Goal: Information Seeking & Learning: Stay updated

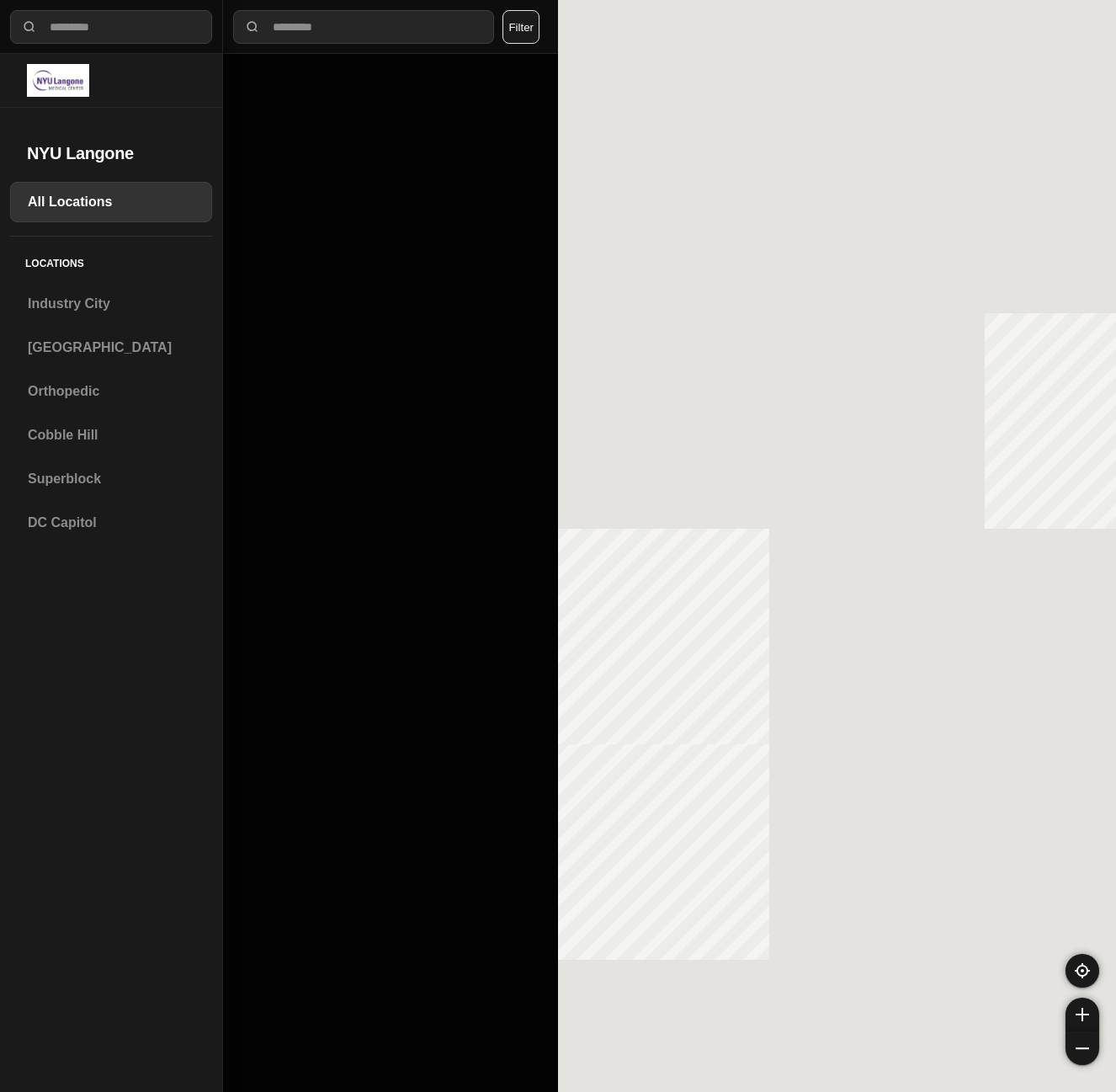
select select "*"
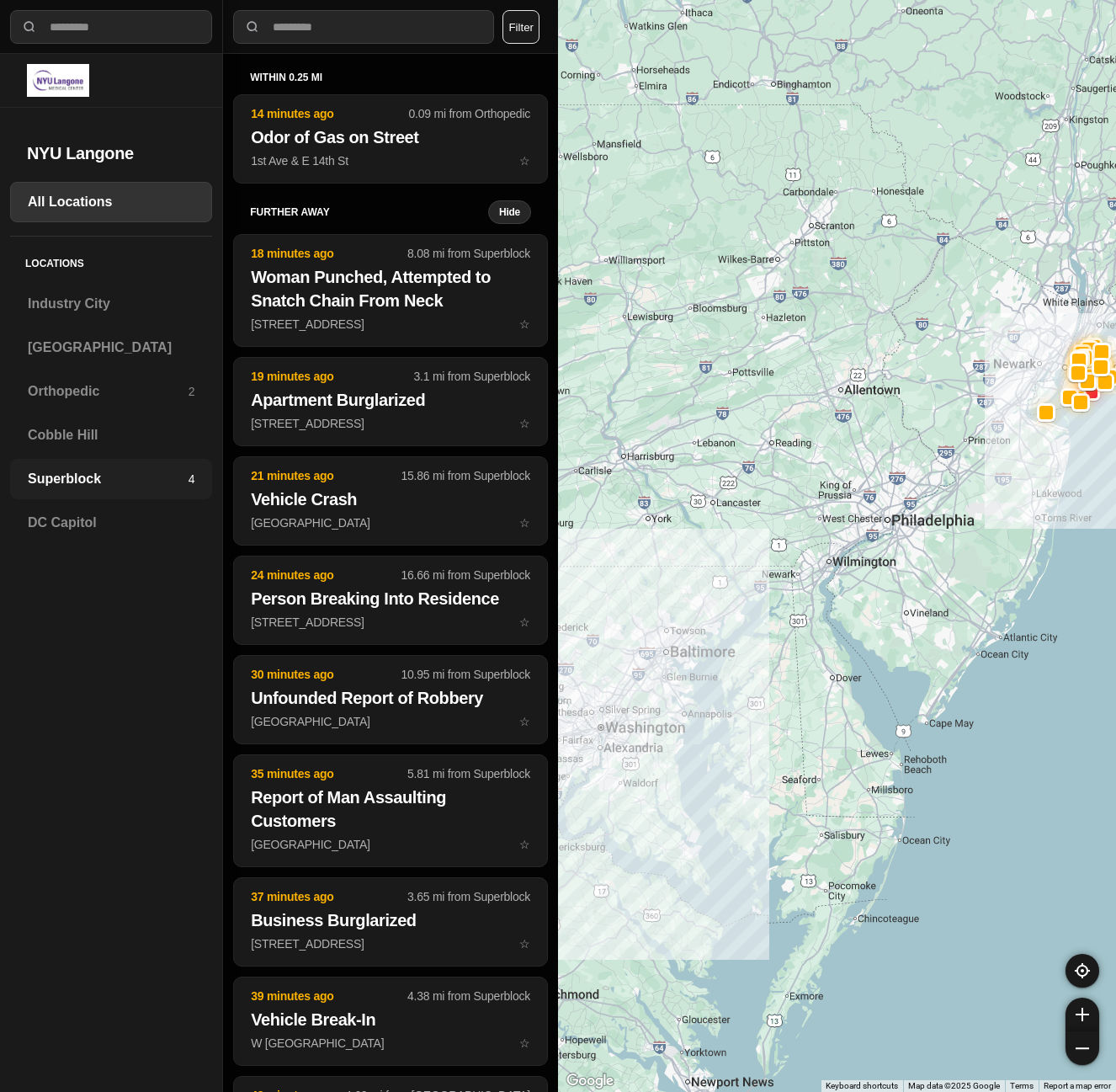
click at [122, 466] on div "Superblock 4" at bounding box center [111, 479] width 202 height 40
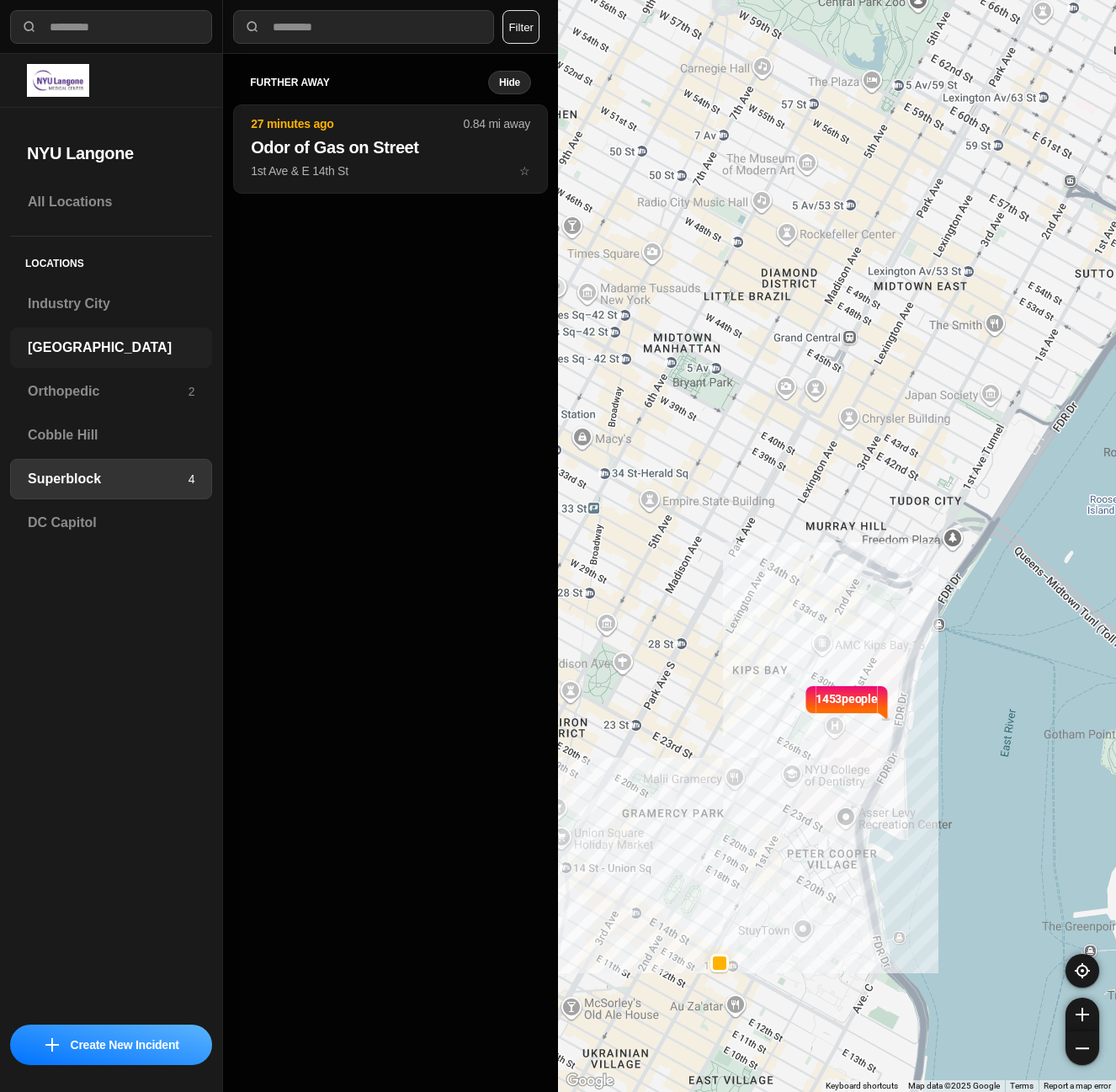
click at [72, 337] on div "[GEOGRAPHIC_DATA]" at bounding box center [111, 347] width 202 height 40
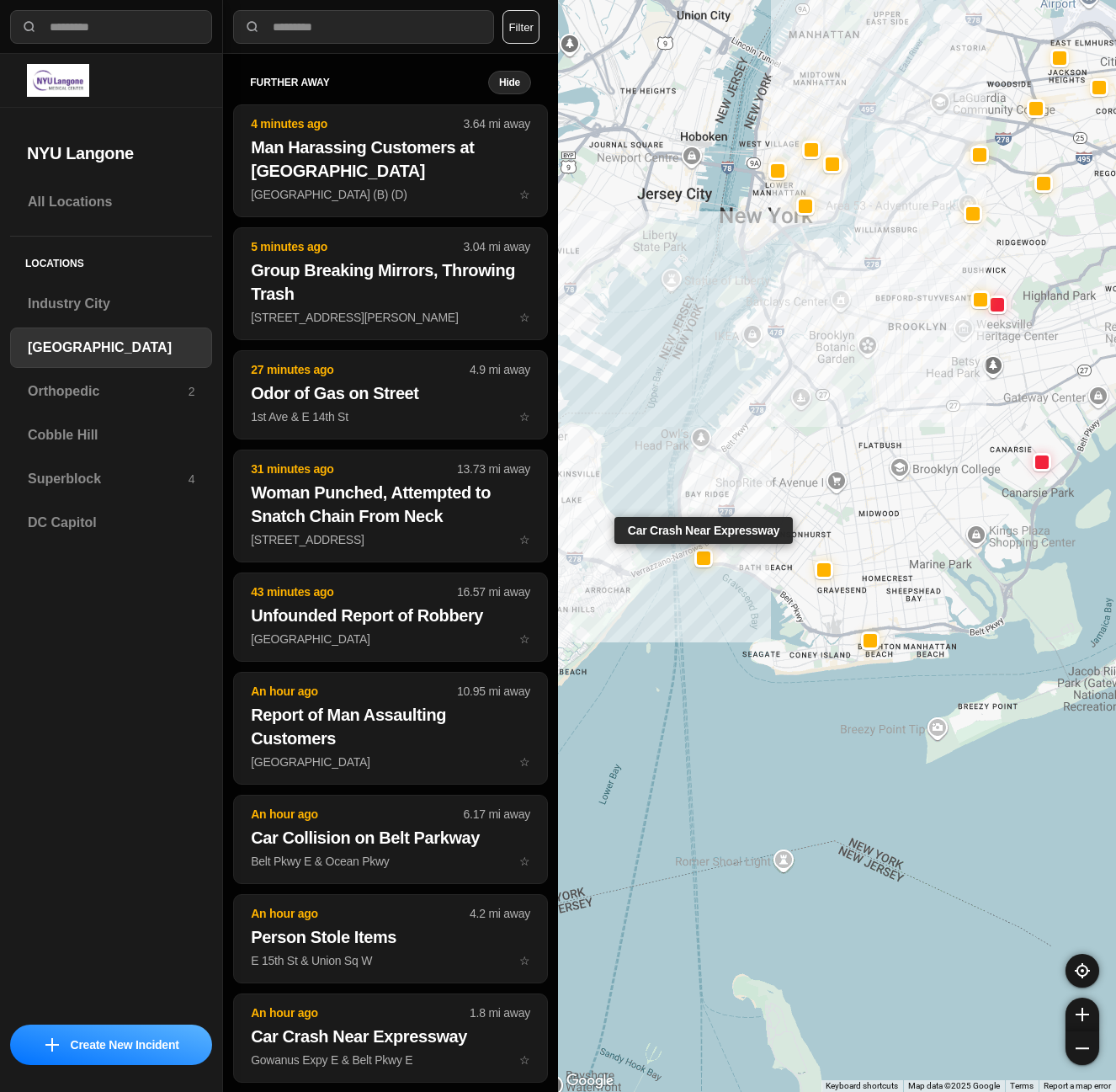
click at [701, 559] on div at bounding box center [704, 558] width 14 height 14
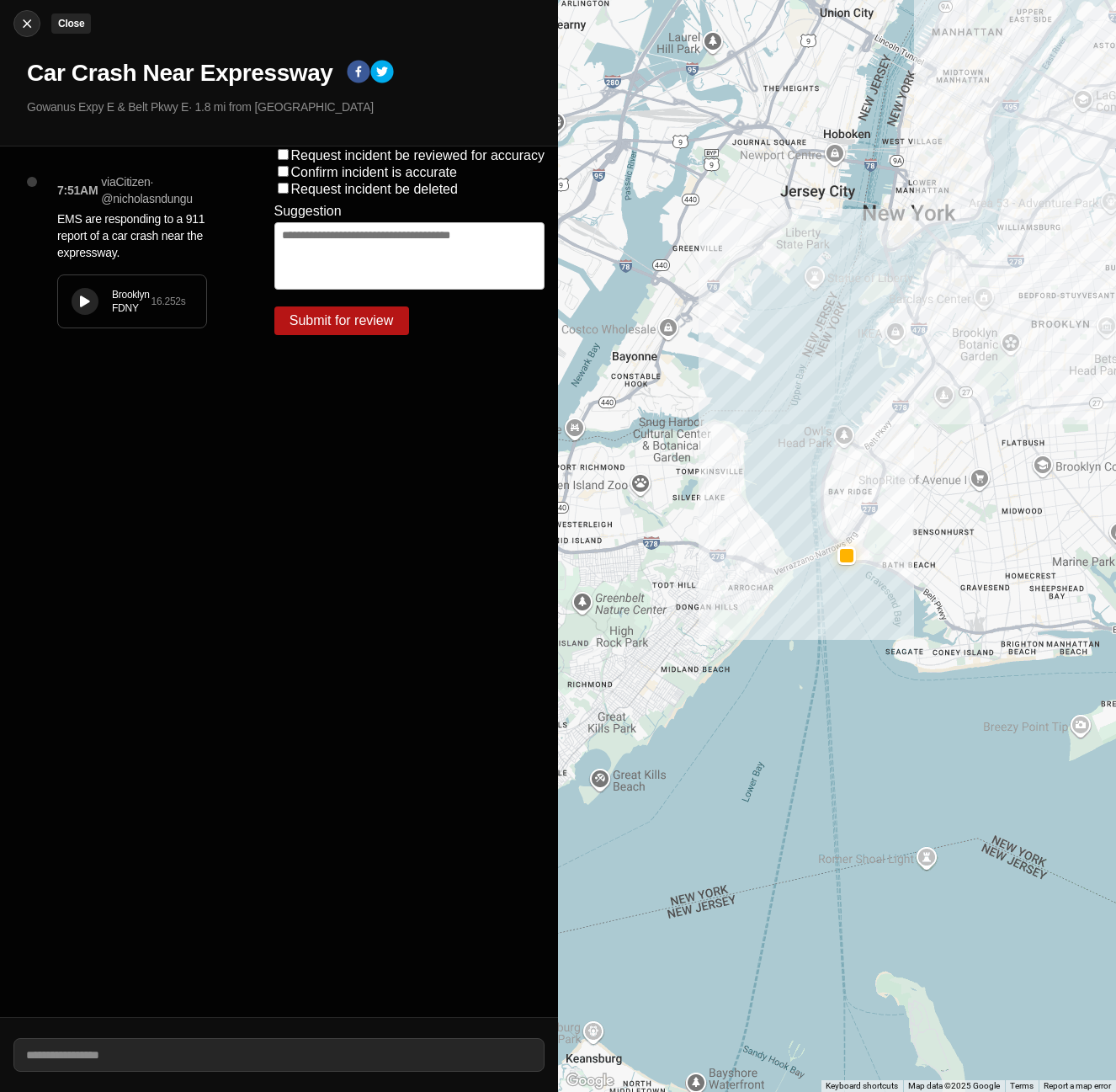
click at [19, 21] on img at bounding box center [27, 24] width 17 height 17
select select "*"
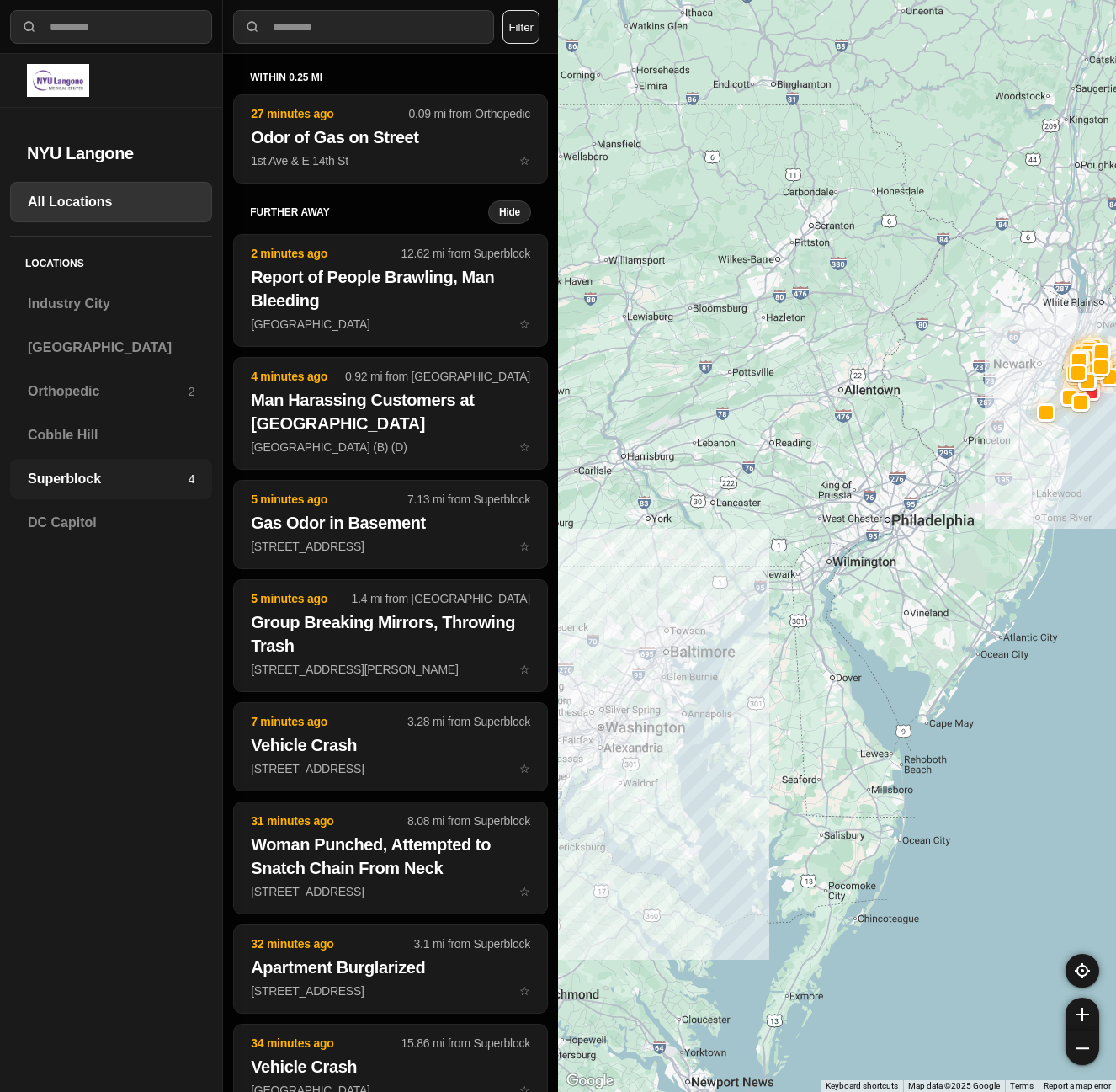
click at [139, 482] on h3 "Superblock" at bounding box center [108, 479] width 161 height 21
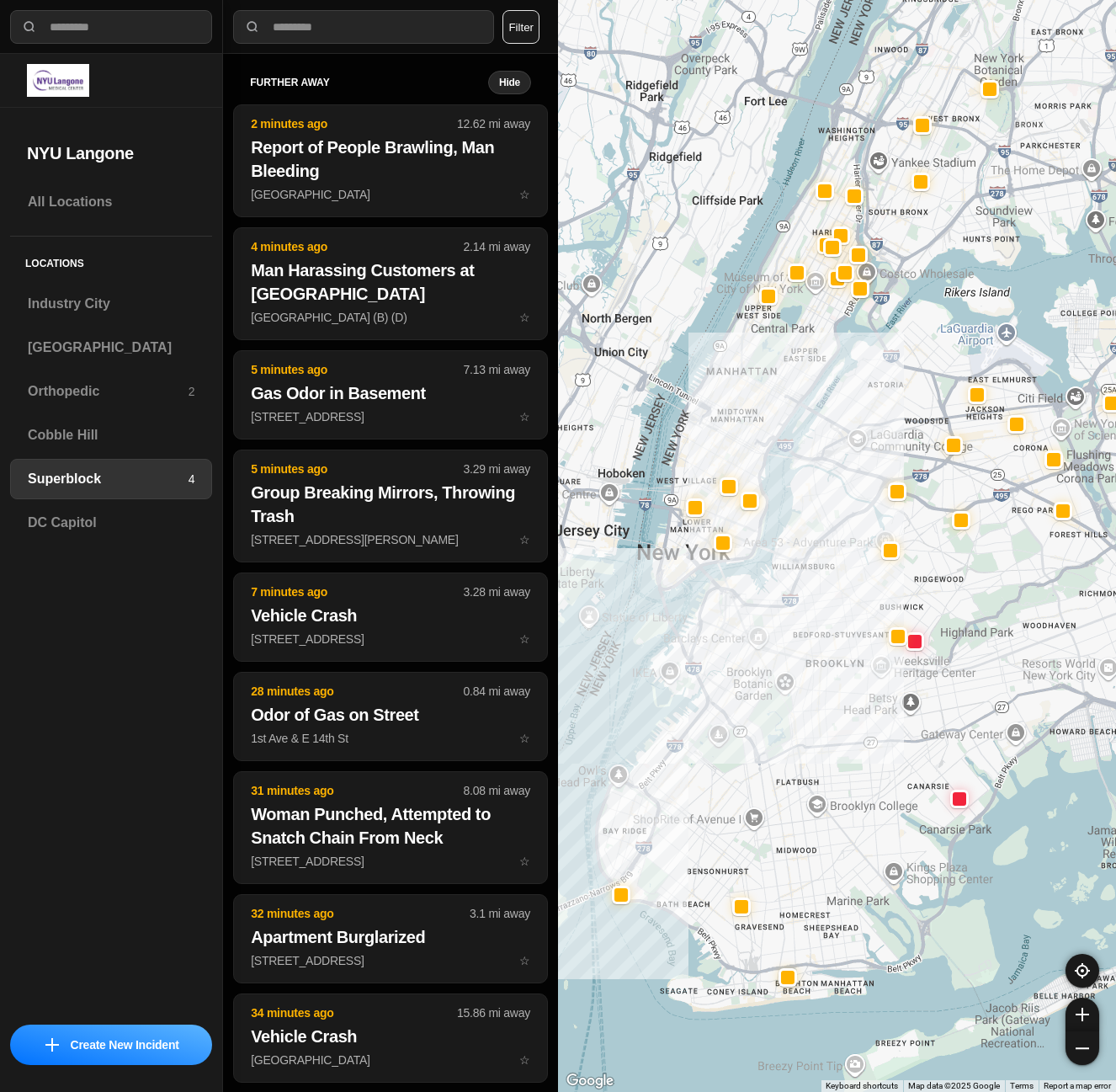
drag, startPoint x: 746, startPoint y: 570, endPoint x: 772, endPoint y: 528, distance: 49.4
click at [772, 528] on div at bounding box center [838, 546] width 558 height 1092
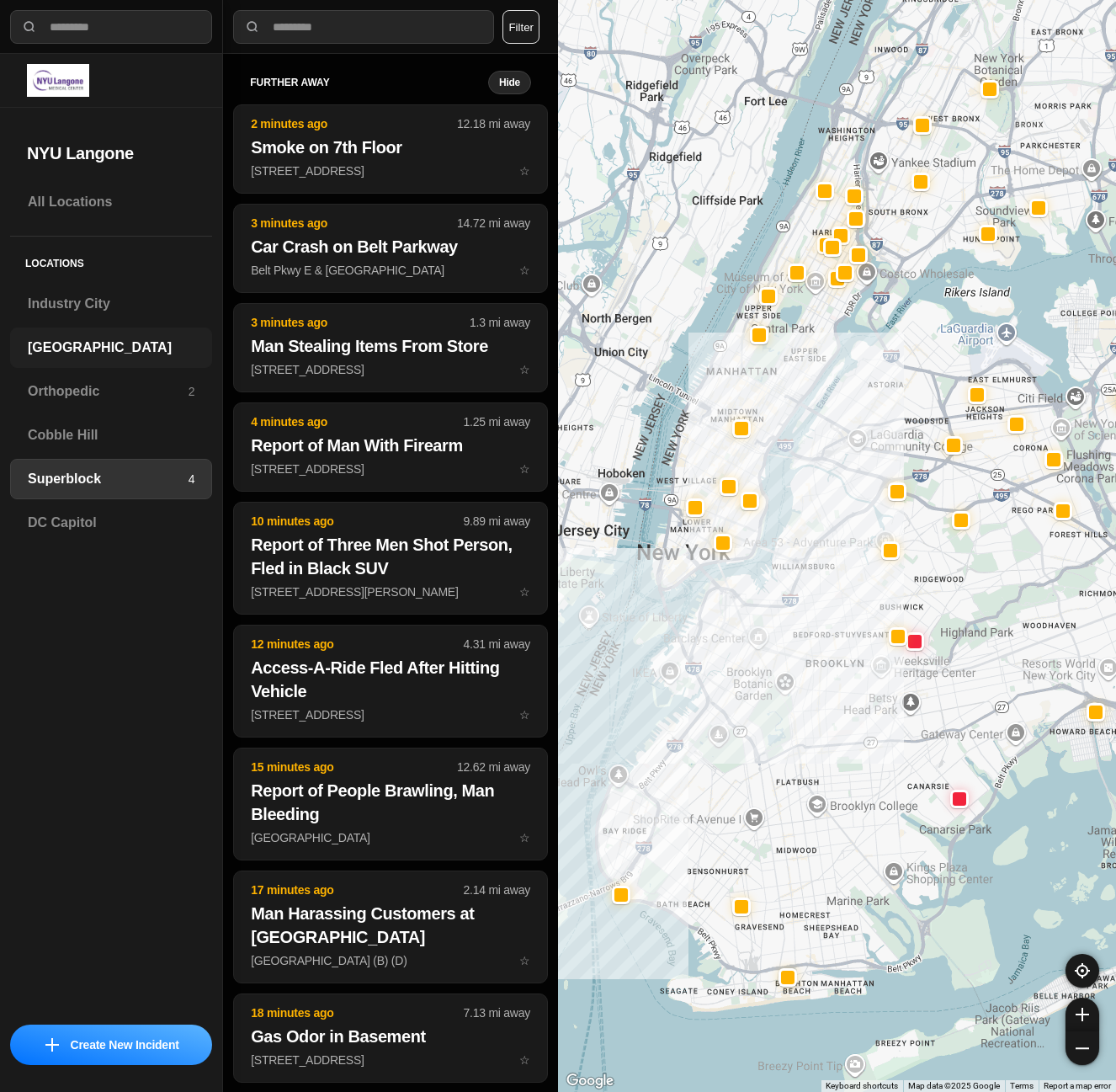
click at [140, 338] on h3 "[GEOGRAPHIC_DATA]" at bounding box center [110, 348] width 167 height 21
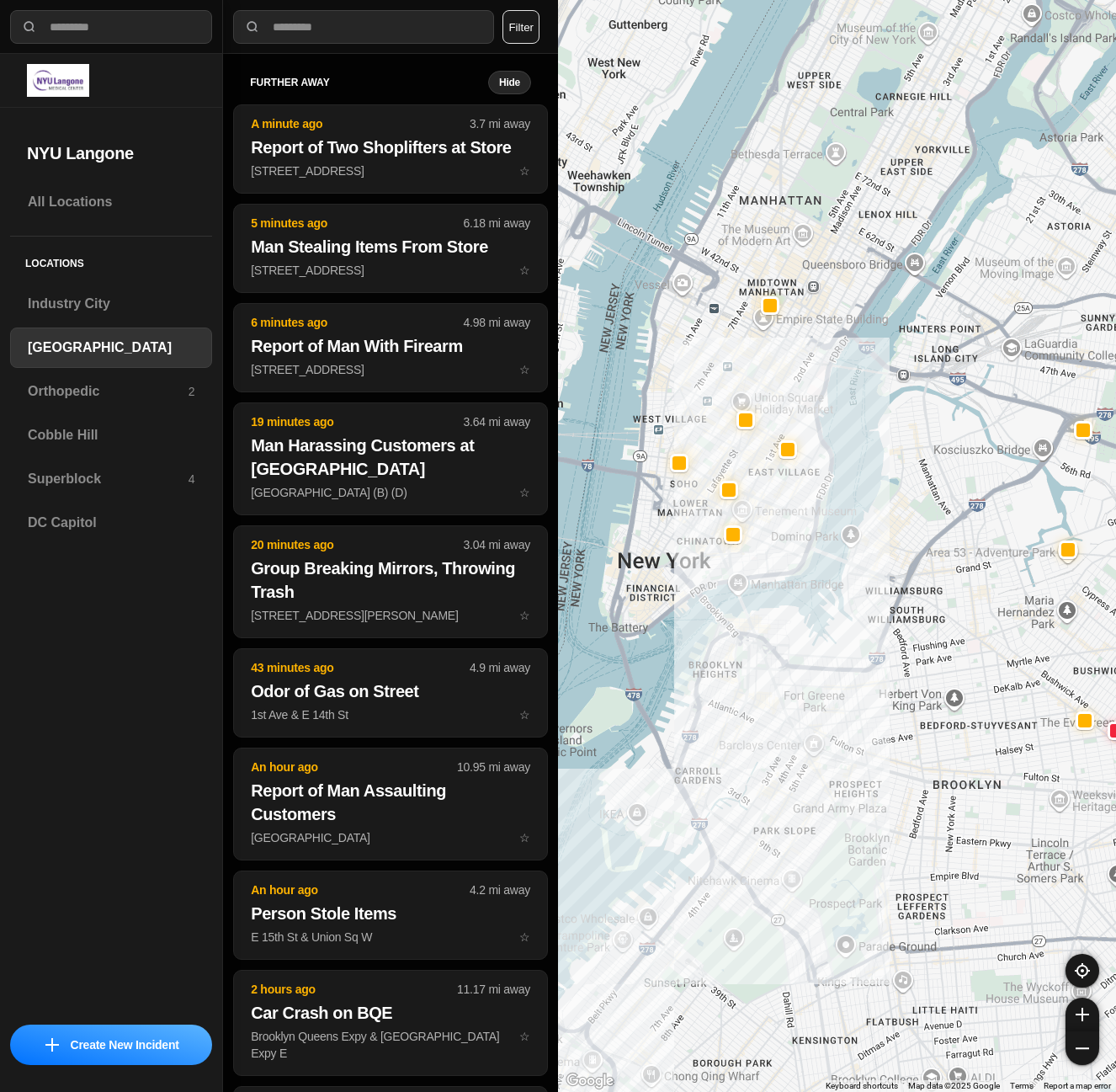
drag, startPoint x: 760, startPoint y: 262, endPoint x: 844, endPoint y: 450, distance: 205.9
click at [844, 450] on div at bounding box center [838, 546] width 558 height 1092
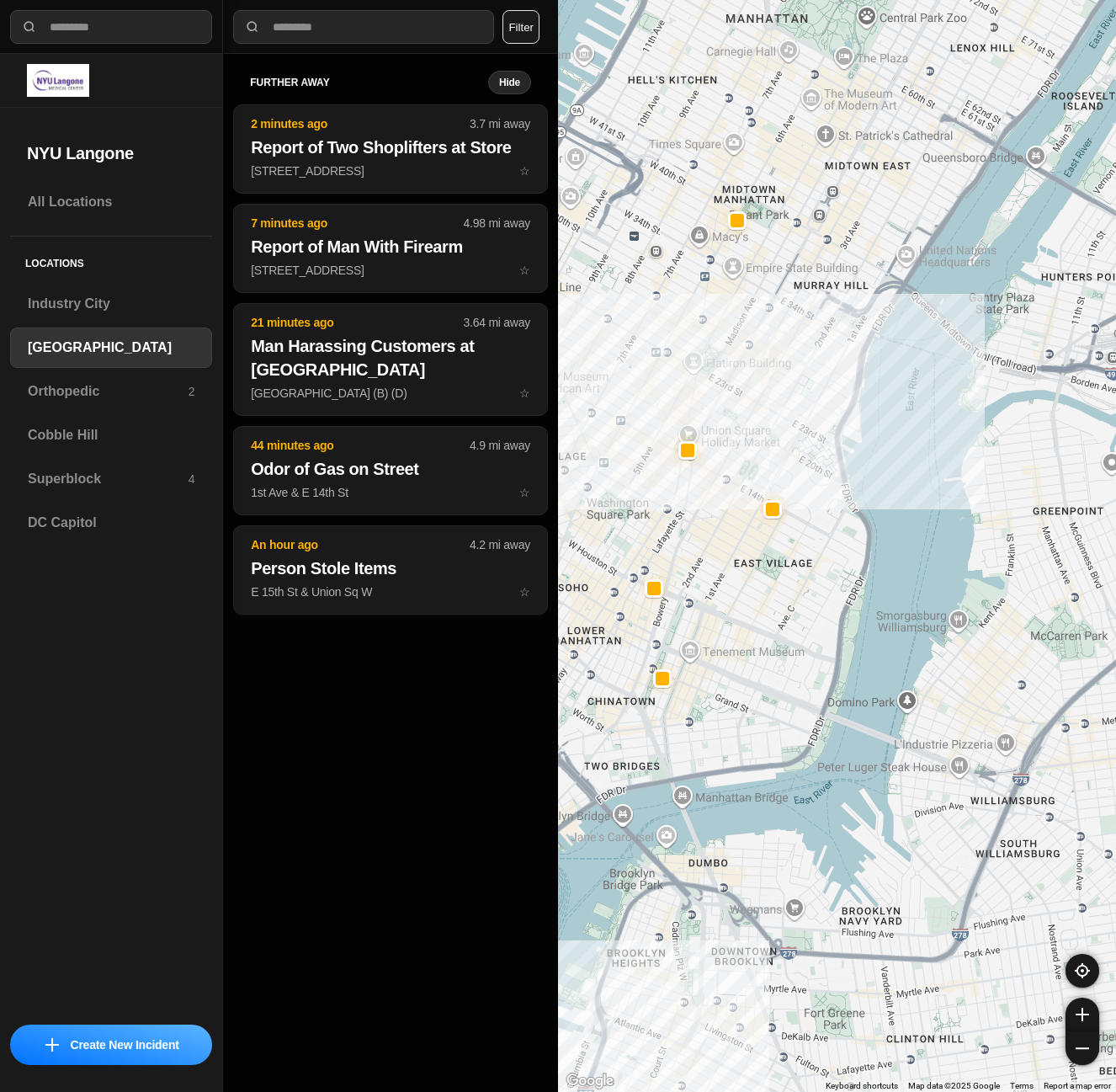
click at [391, 731] on div "further away Hide 2 minutes ago 3.7 mi away Report of Two Shoplifters at Store …" at bounding box center [390, 573] width 335 height 1038
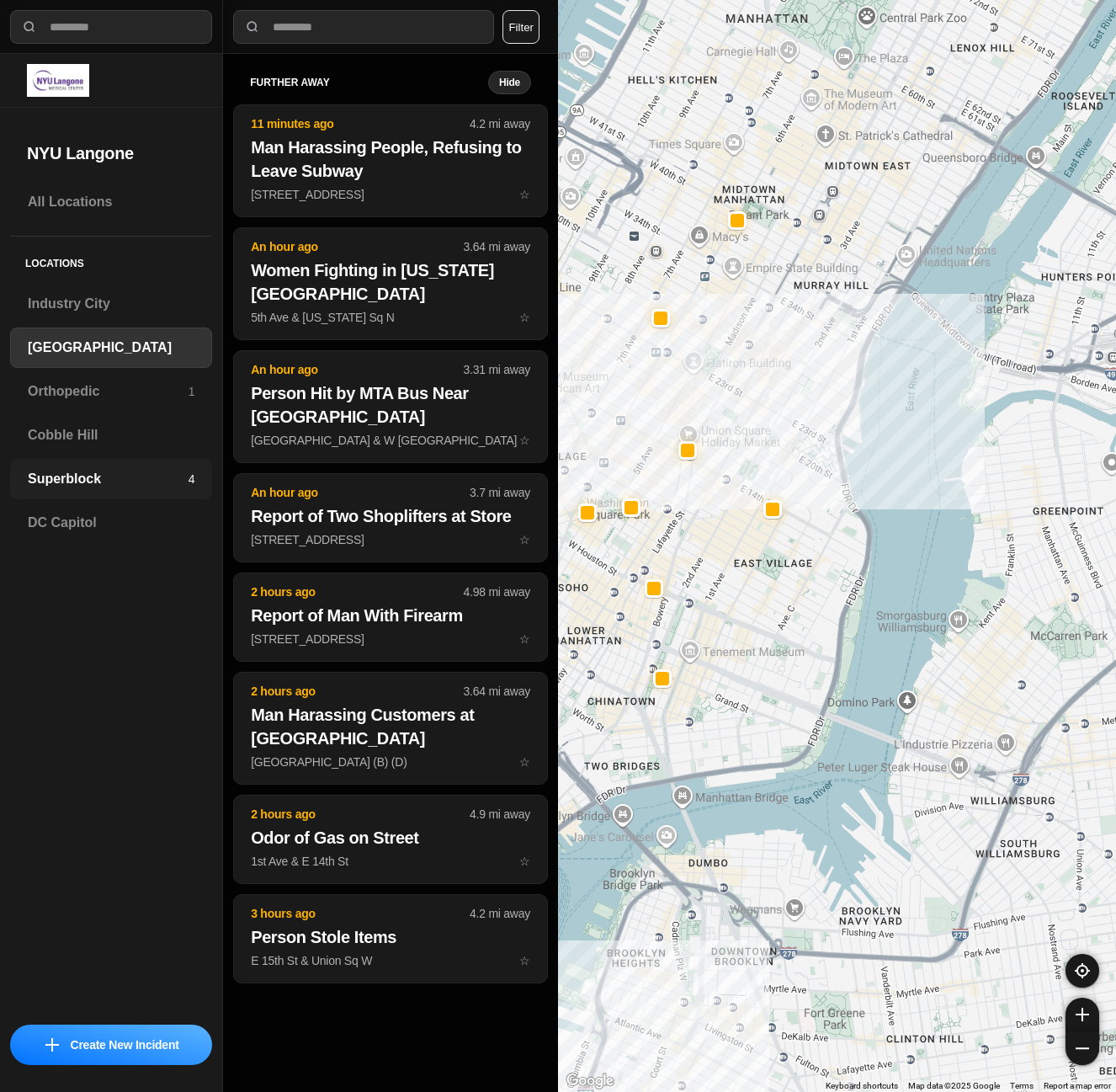
click at [93, 468] on div "Superblock 4" at bounding box center [111, 479] width 202 height 40
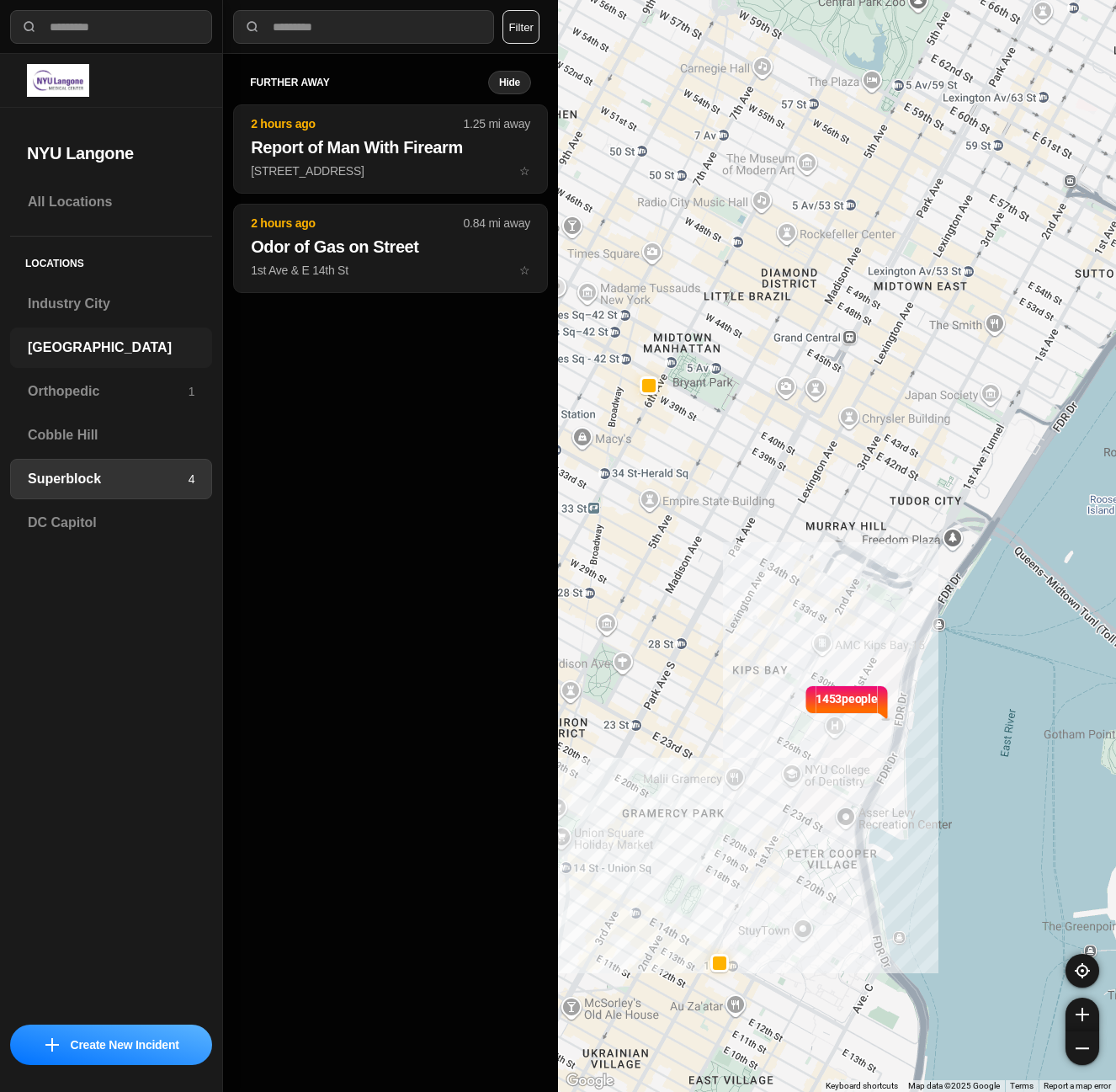
click at [150, 337] on h3 "[GEOGRAPHIC_DATA]" at bounding box center [110, 348] width 167 height 21
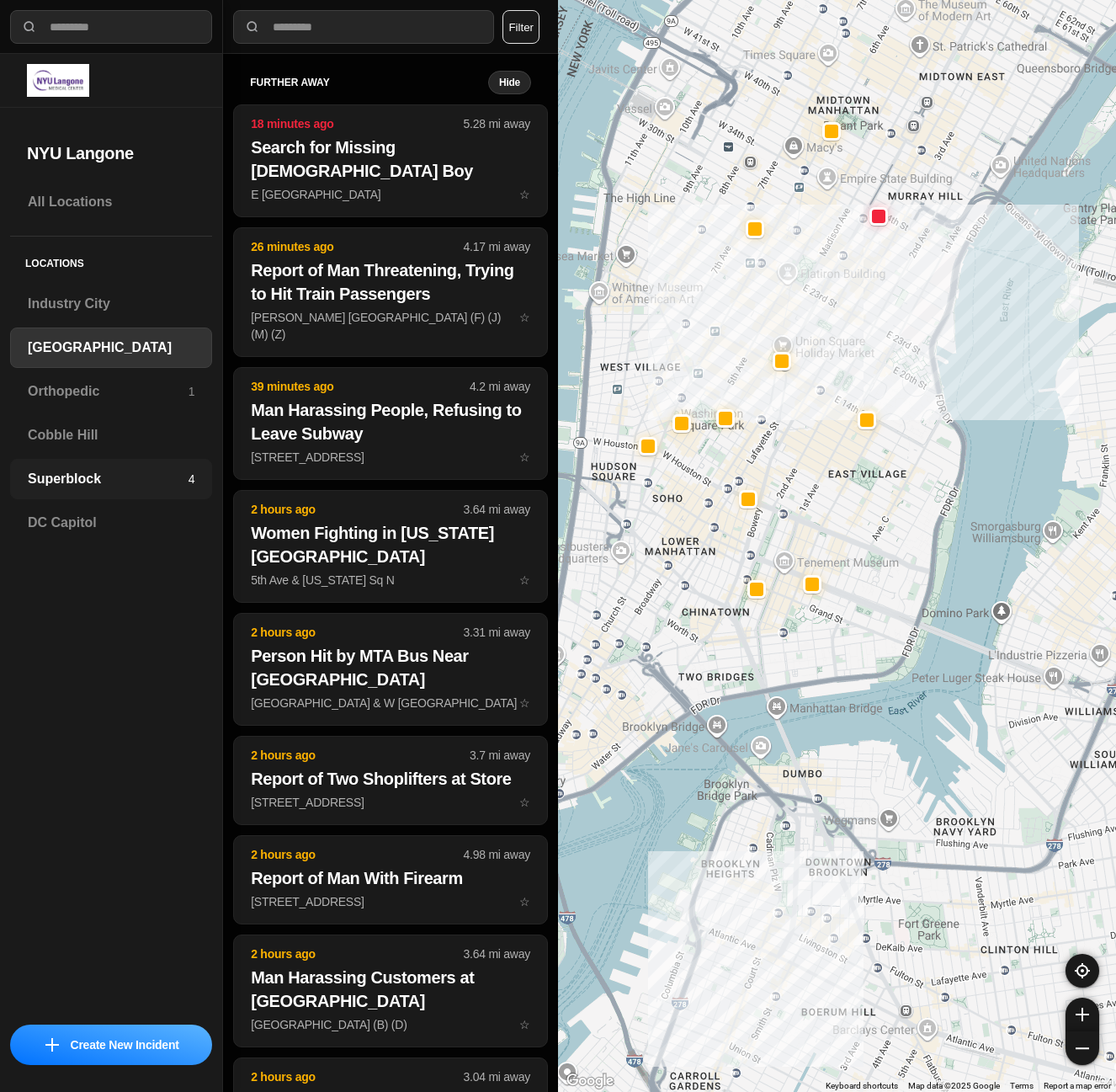
click at [92, 479] on h3 "Superblock" at bounding box center [108, 479] width 161 height 21
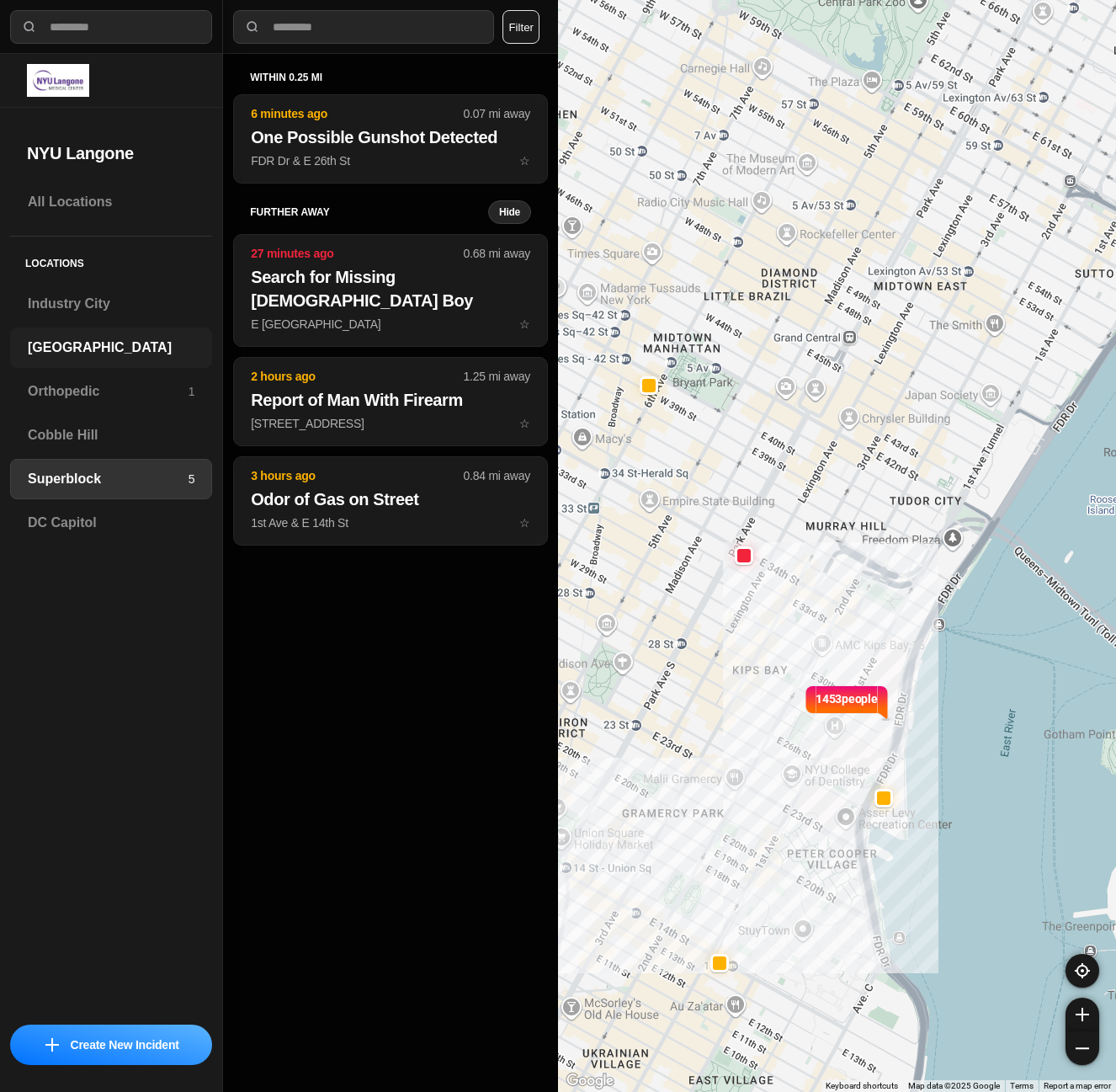
click at [68, 359] on div "[GEOGRAPHIC_DATA]" at bounding box center [111, 347] width 202 height 40
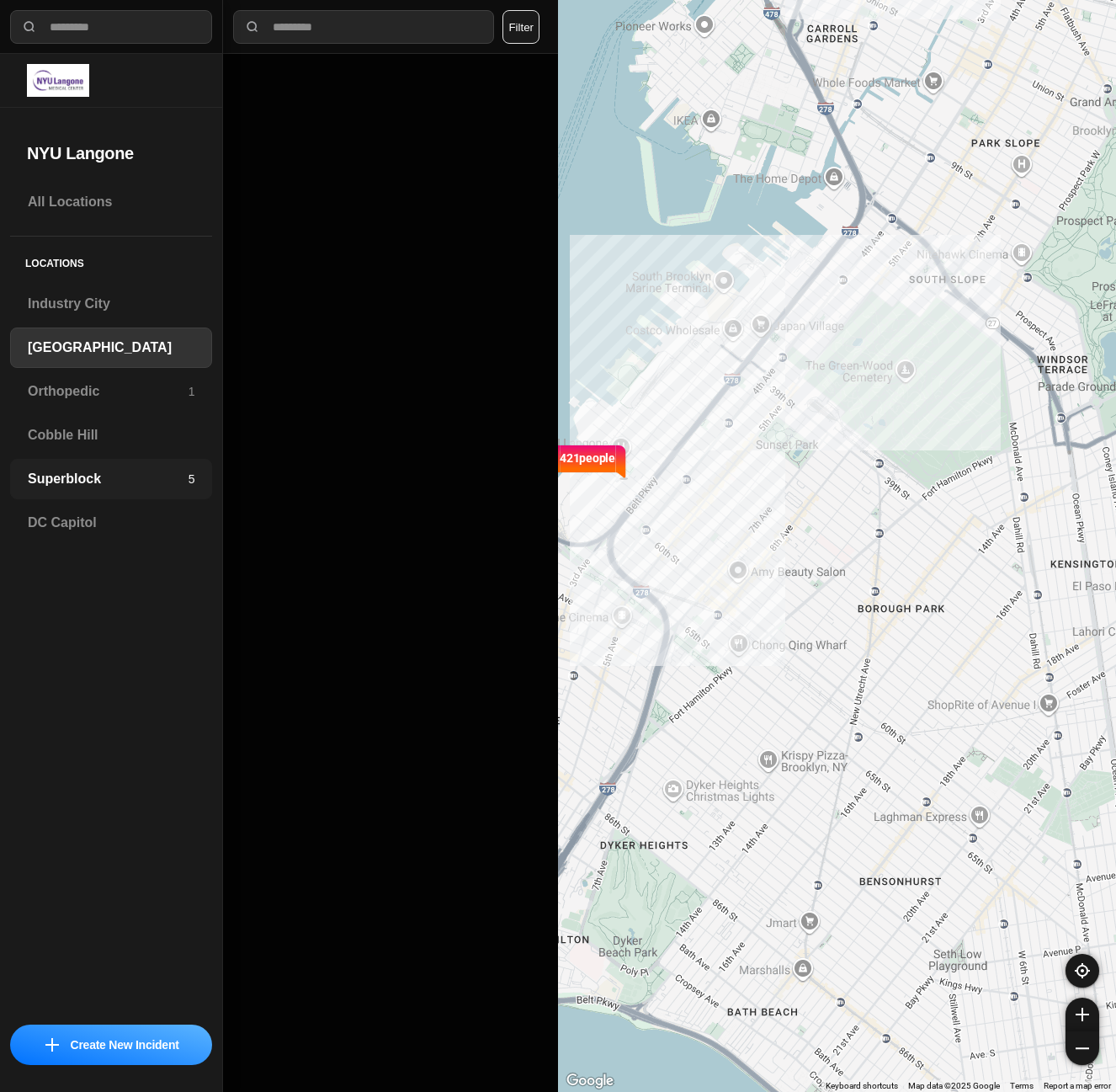
click at [132, 468] on div "Superblock 5" at bounding box center [111, 479] width 202 height 40
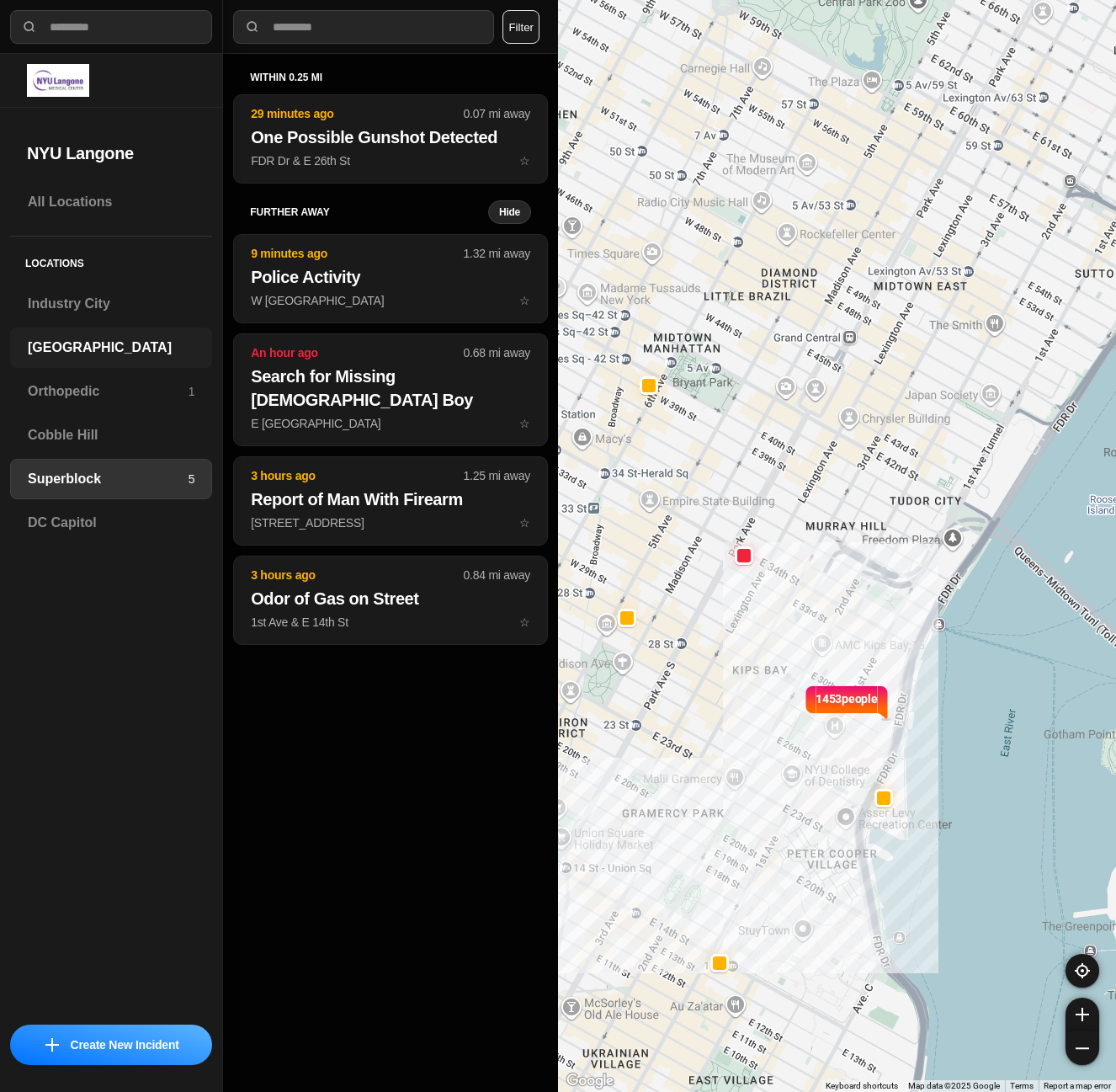
click at [73, 362] on div "[GEOGRAPHIC_DATA]" at bounding box center [111, 347] width 202 height 40
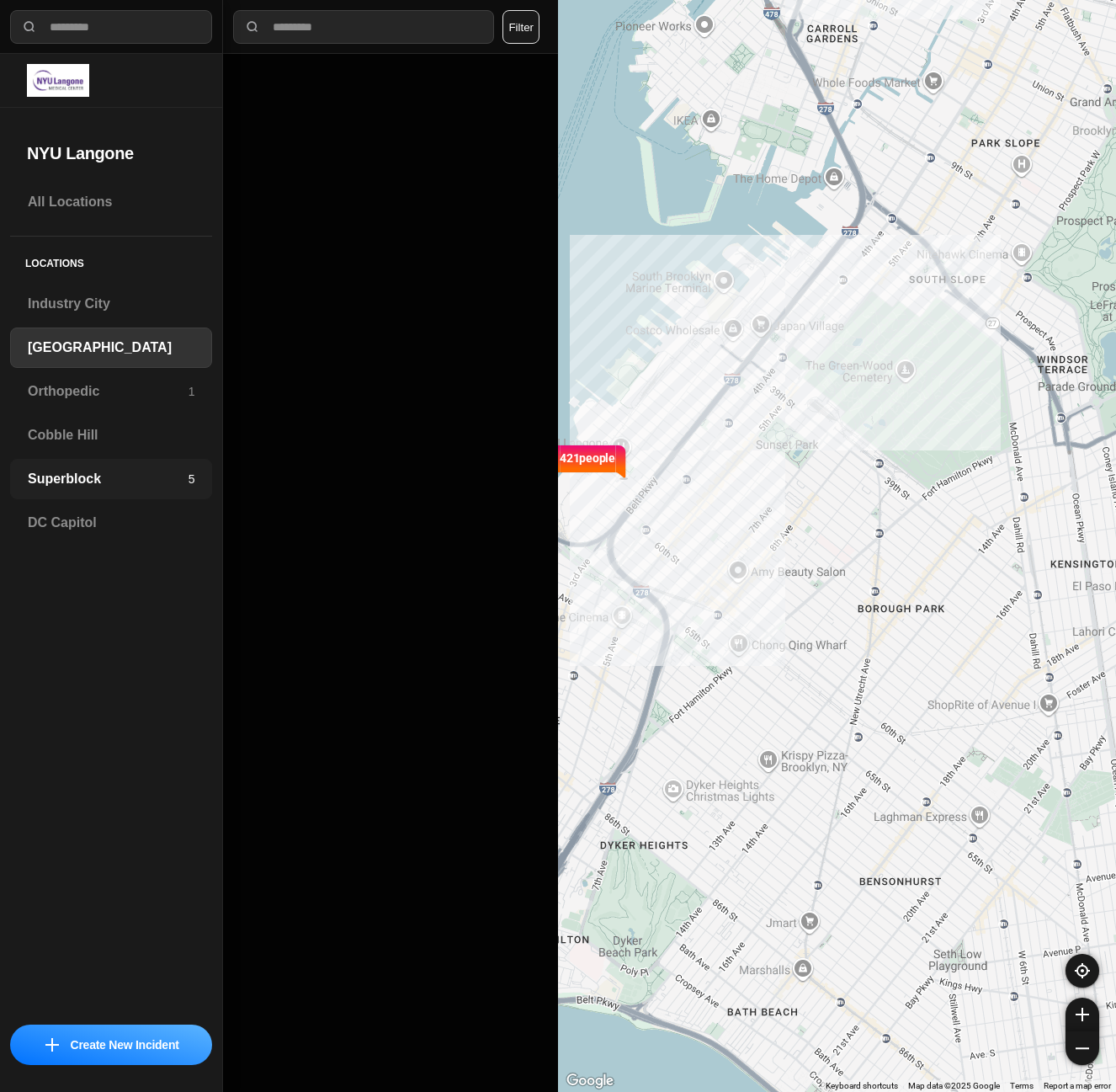
click at [99, 486] on h3 "Superblock" at bounding box center [108, 479] width 161 height 21
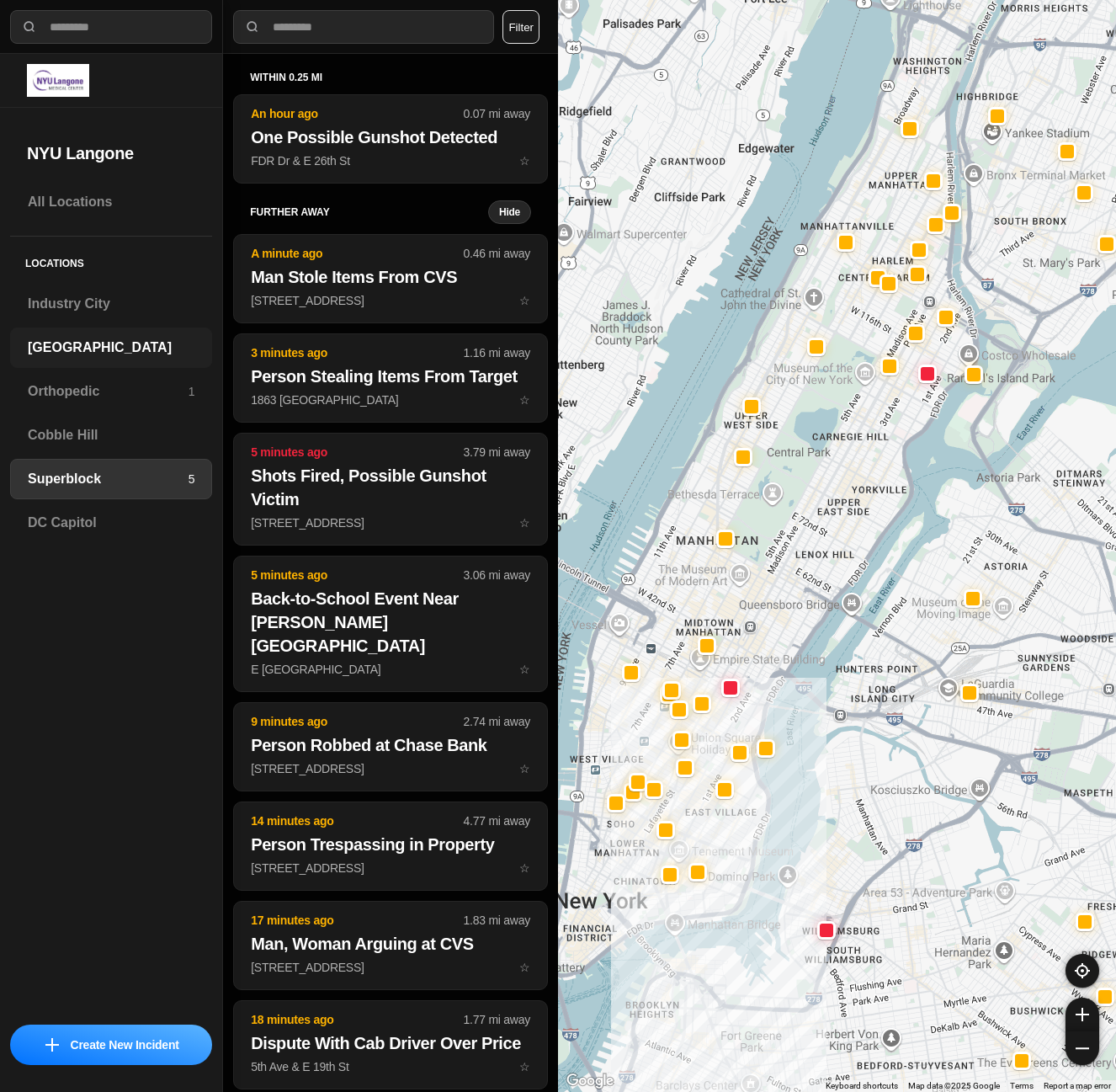
click at [90, 362] on div "[GEOGRAPHIC_DATA]" at bounding box center [111, 347] width 202 height 40
